Goal: Task Accomplishment & Management: Manage account settings

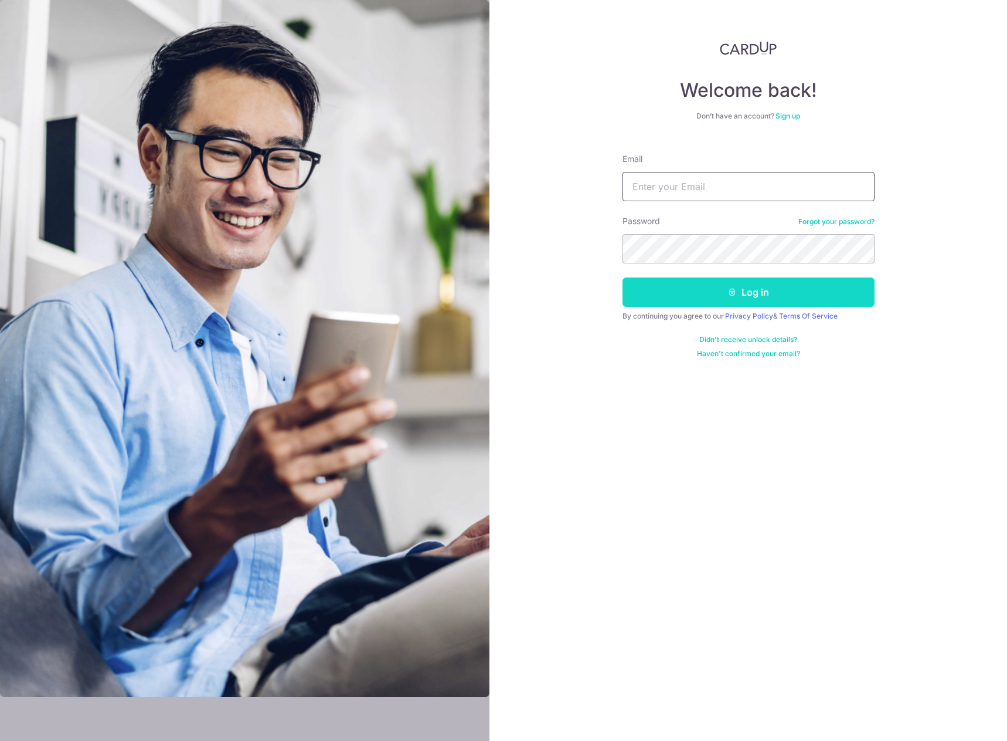
type input "[EMAIL_ADDRESS][DOMAIN_NAME]"
click at [792, 297] on button "Log in" at bounding box center [749, 291] width 252 height 29
